Goal: Information Seeking & Learning: Learn about a topic

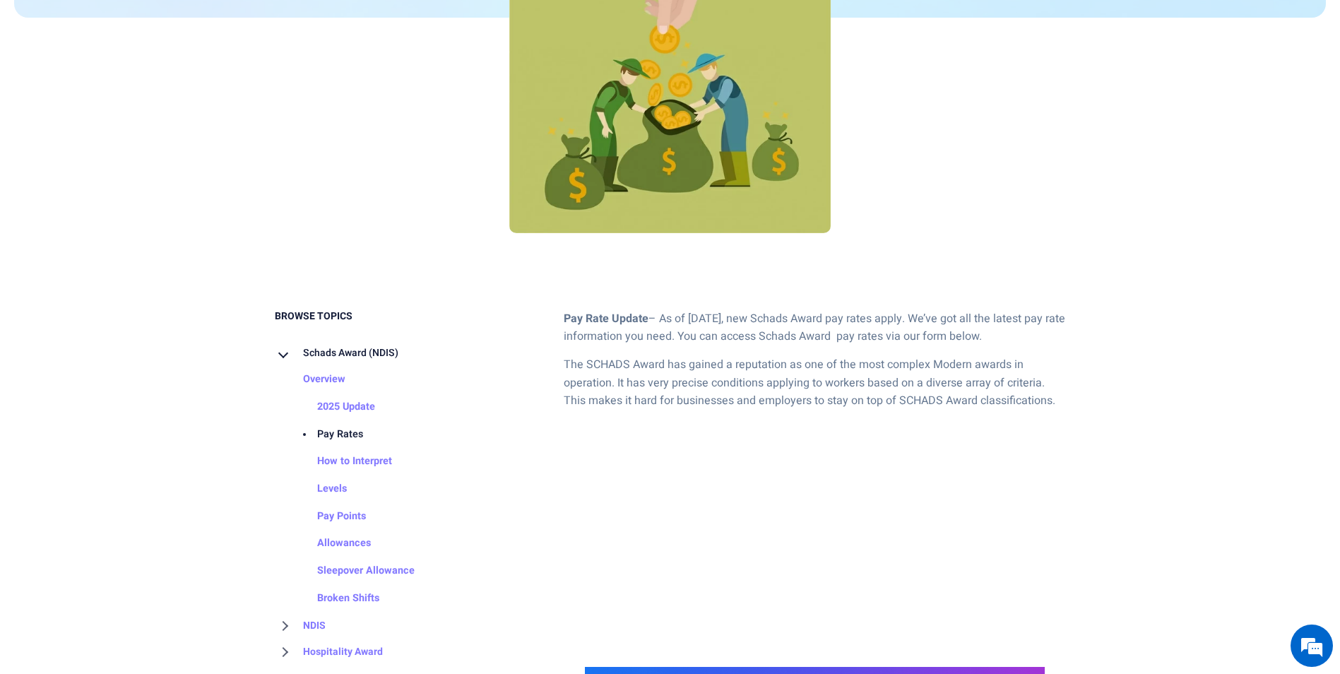
scroll to position [40, 0]
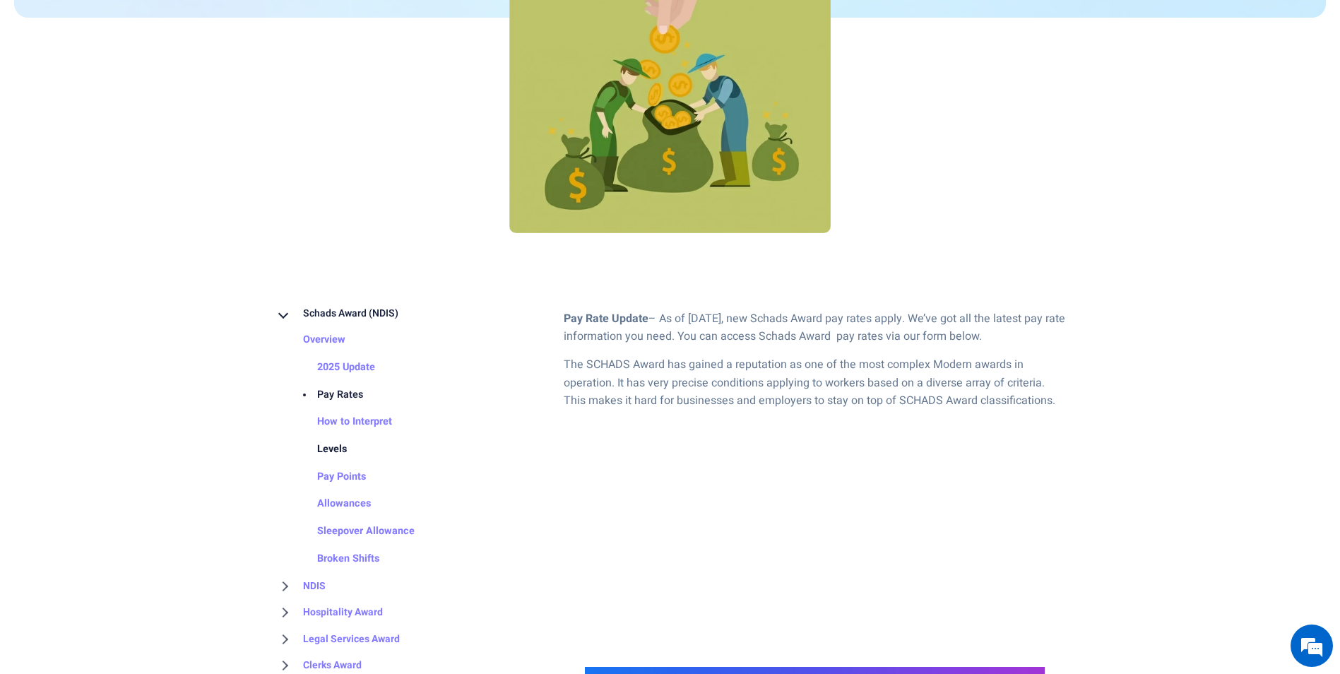
click at [340, 449] on link "Levels" at bounding box center [318, 450] width 58 height 28
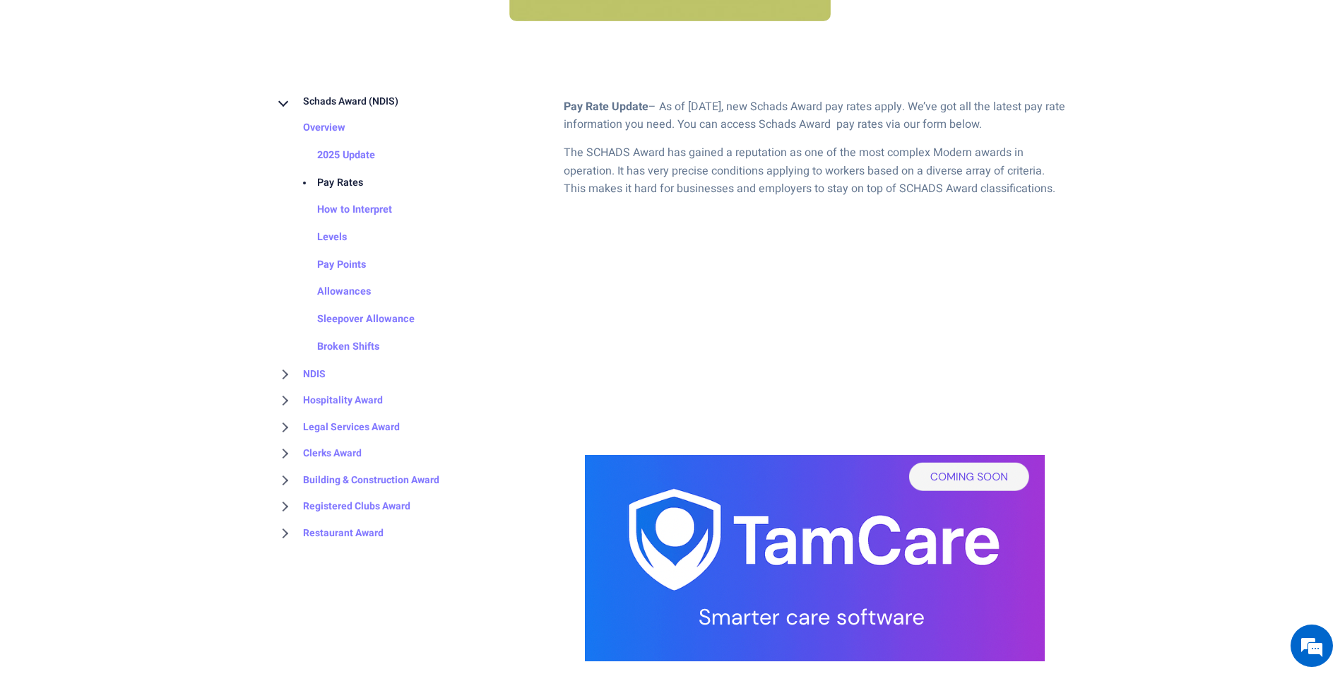
scroll to position [847, 0]
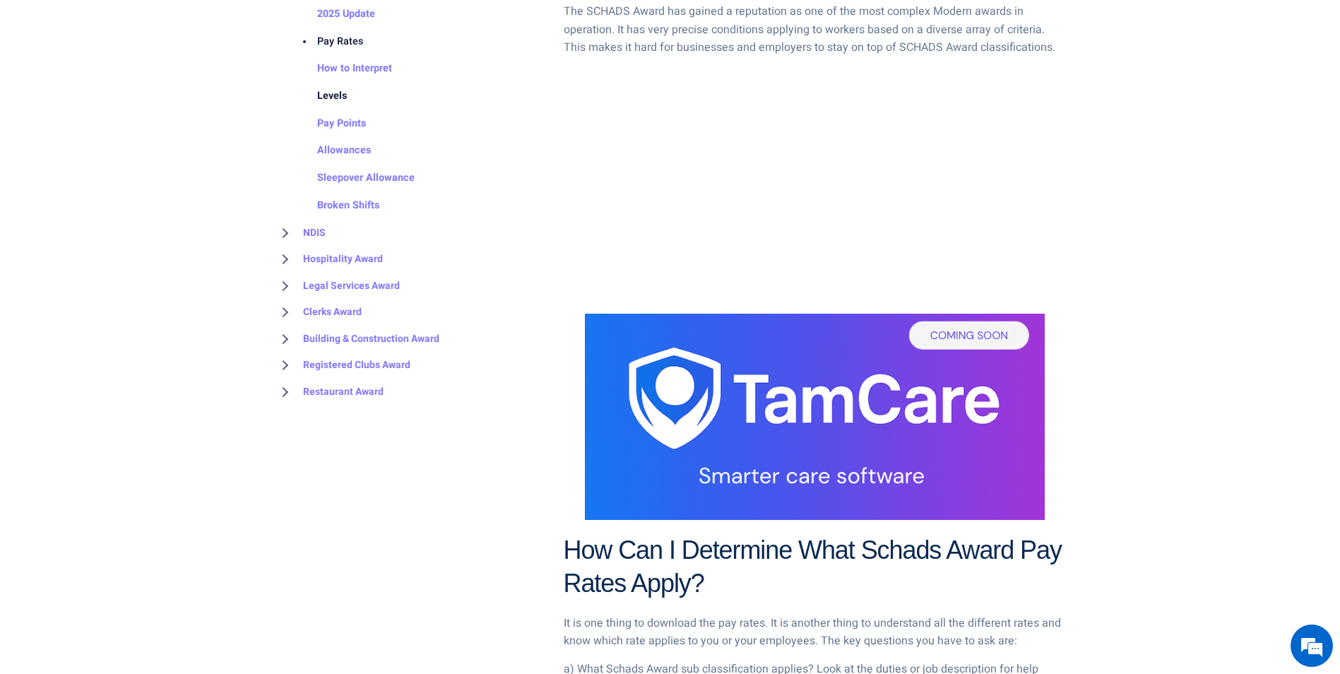
click at [332, 93] on link "Levels" at bounding box center [318, 97] width 58 height 28
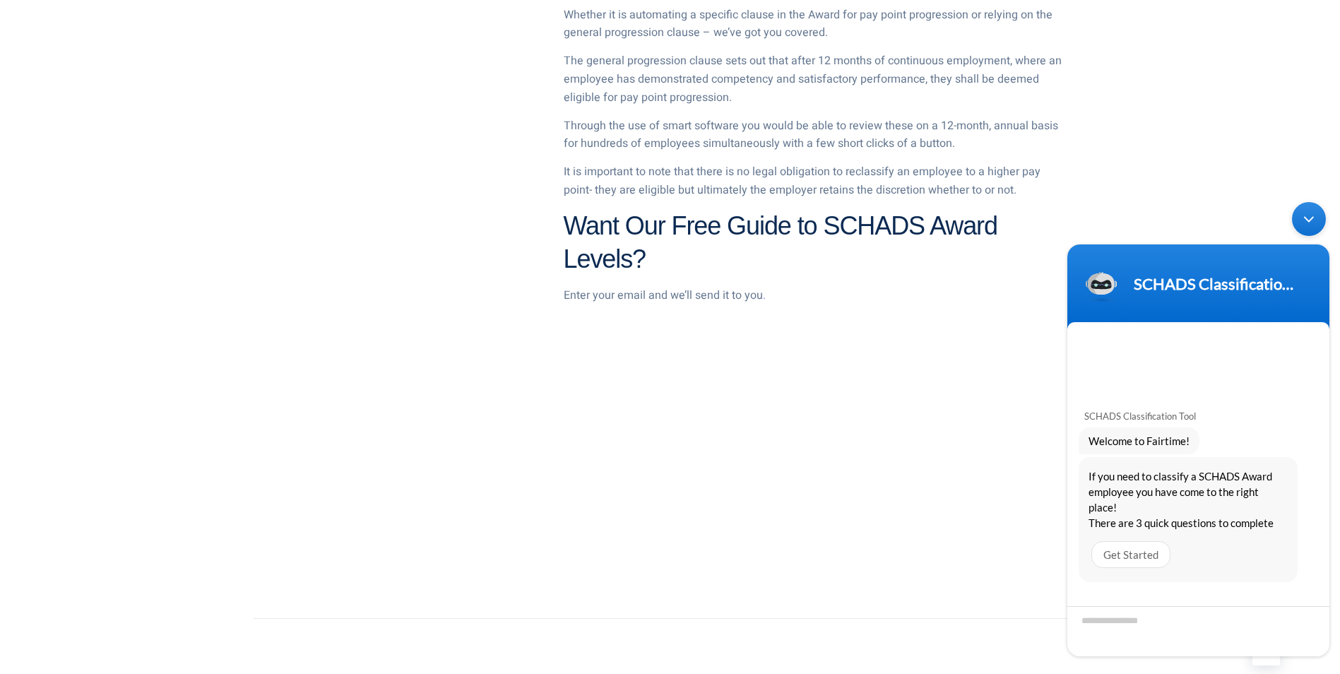
scroll to position [2048, 0]
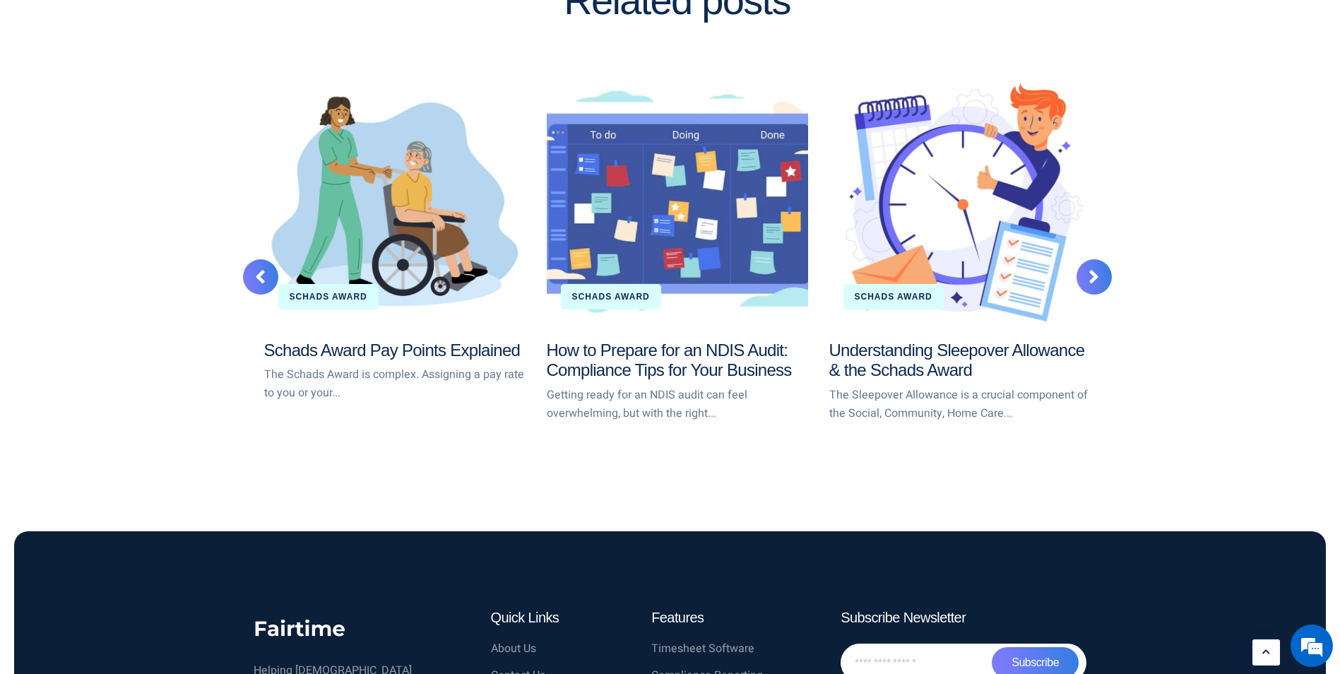
scroll to position [3759, 0]
